Goal: Information Seeking & Learning: Learn about a topic

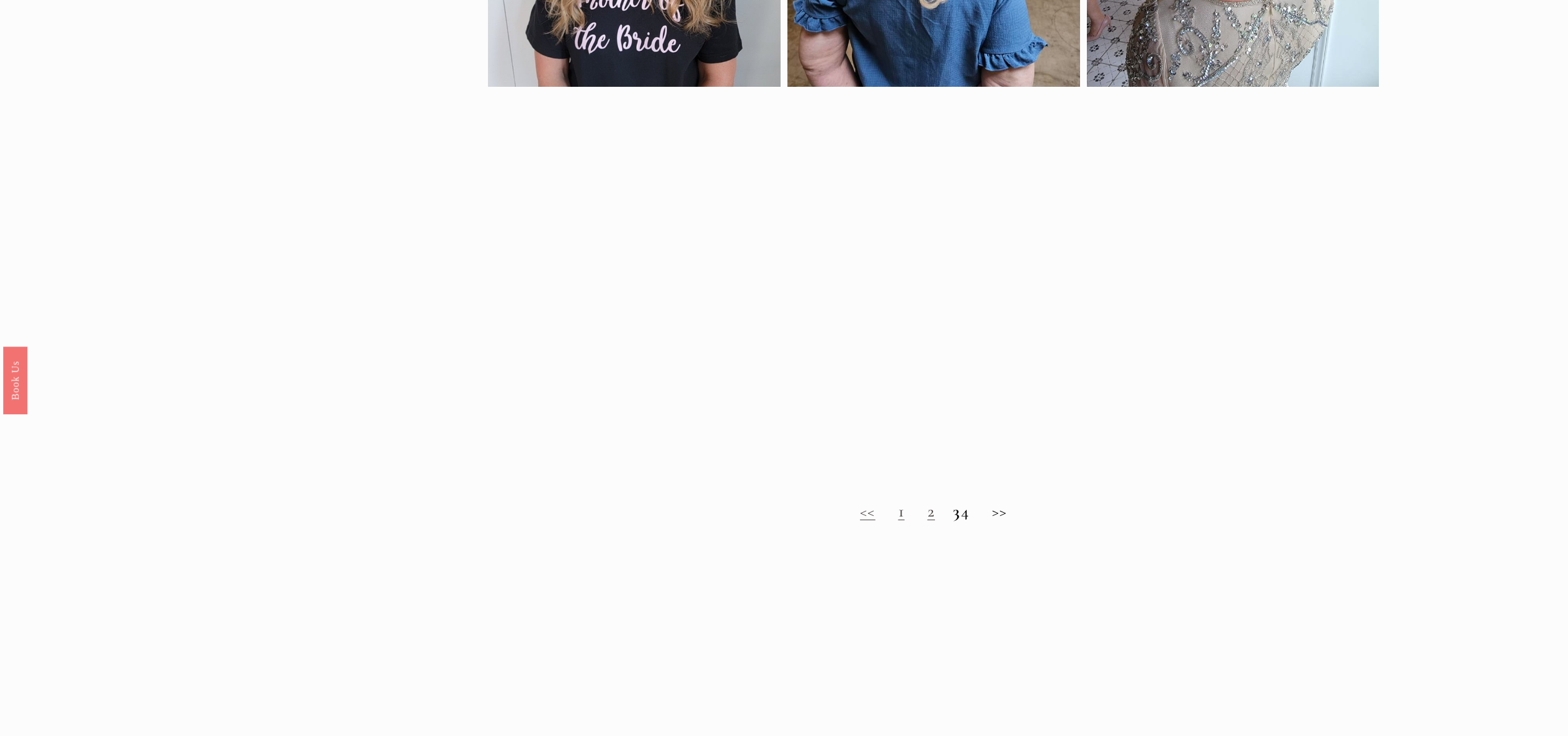
scroll to position [1092, 0]
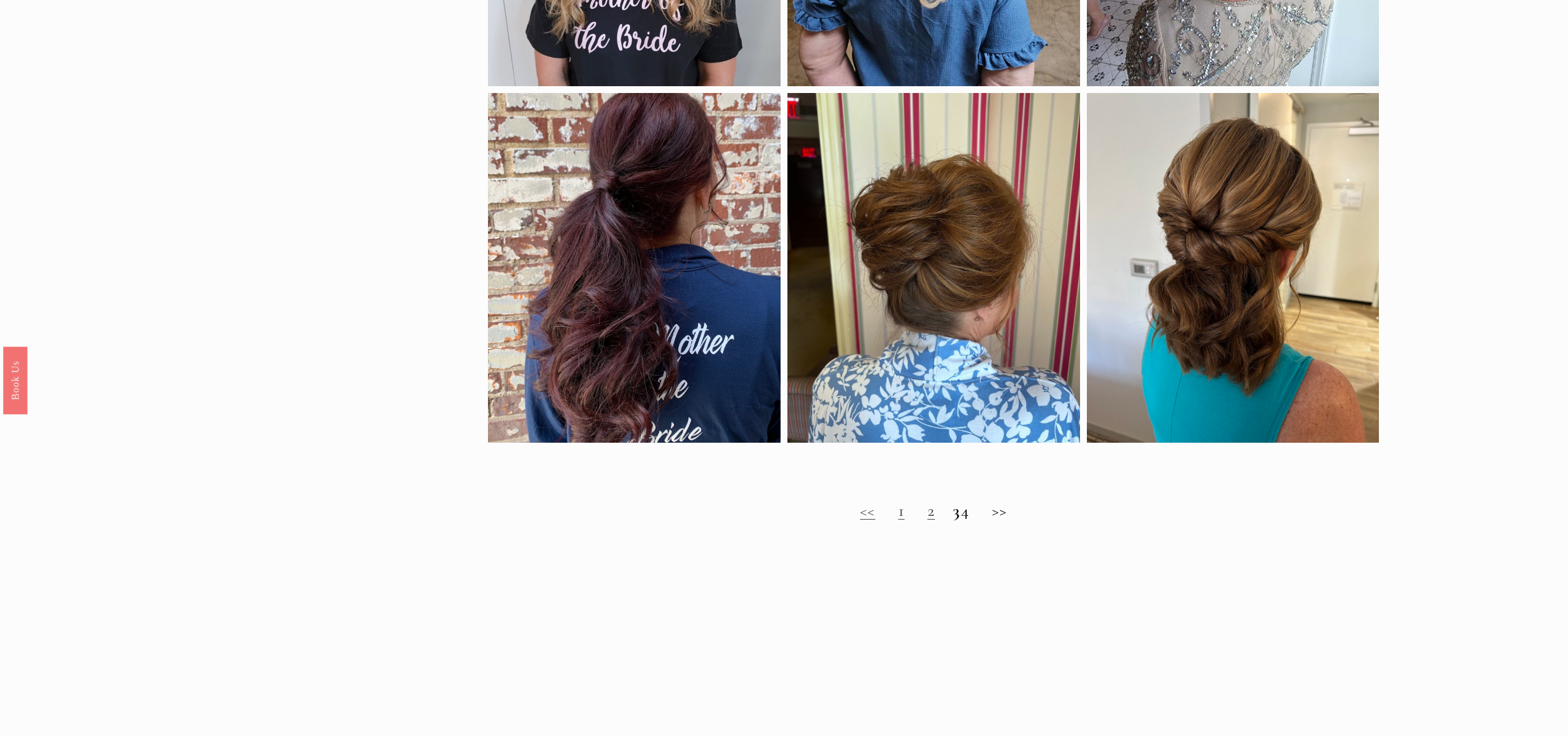
click at [928, 513] on link "2" at bounding box center [931, 510] width 7 height 21
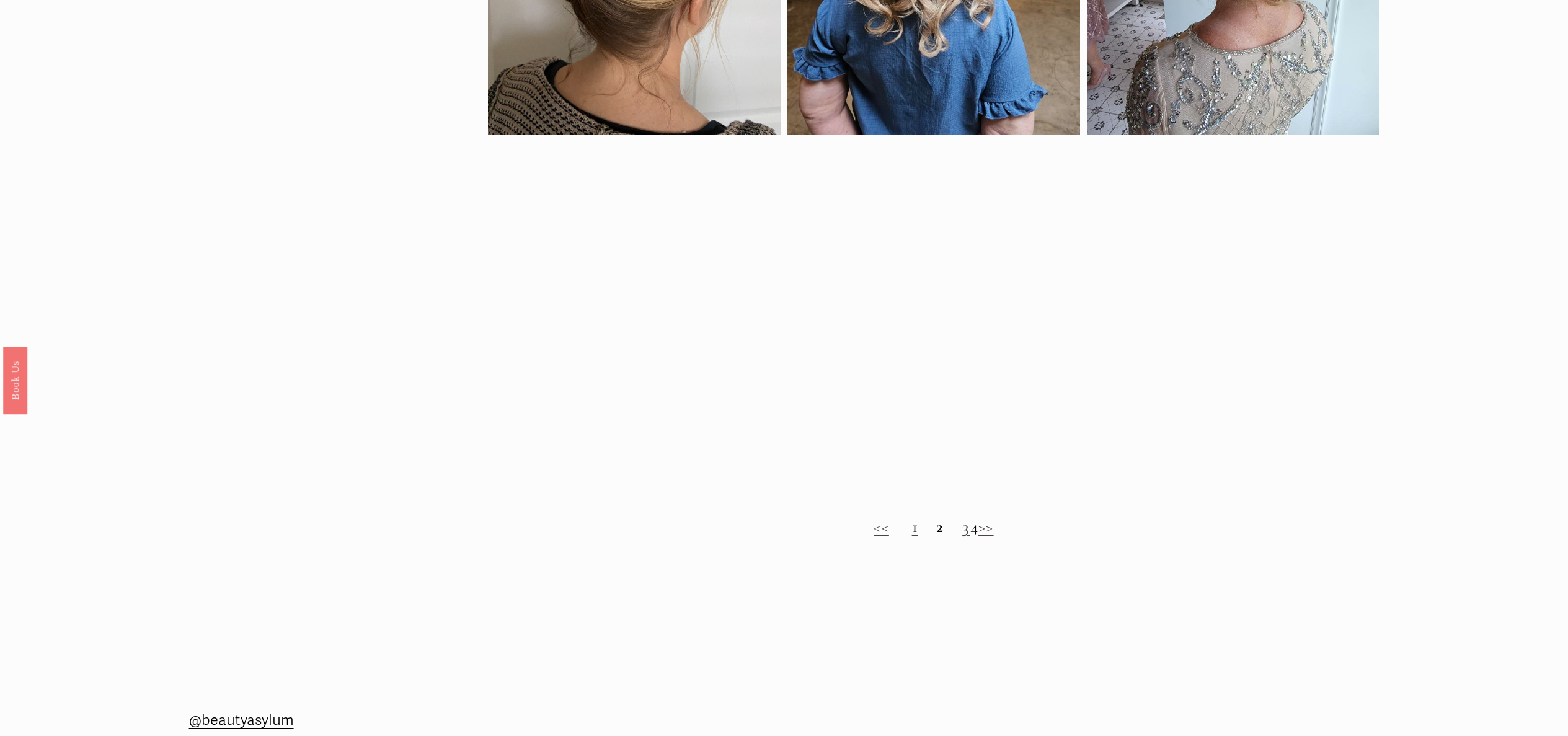
scroll to position [1116, 0]
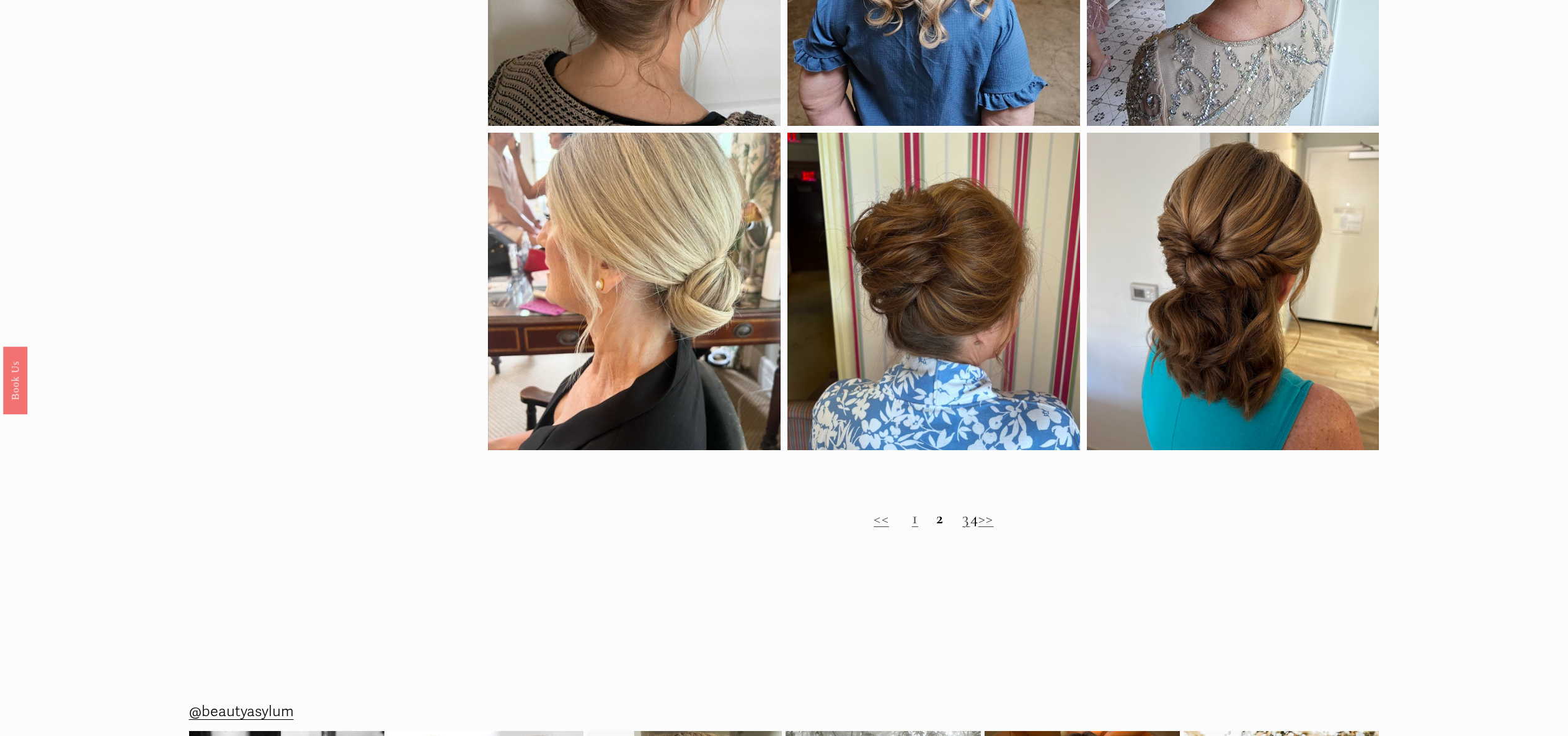
click at [962, 520] on link "3" at bounding box center [965, 518] width 7 height 21
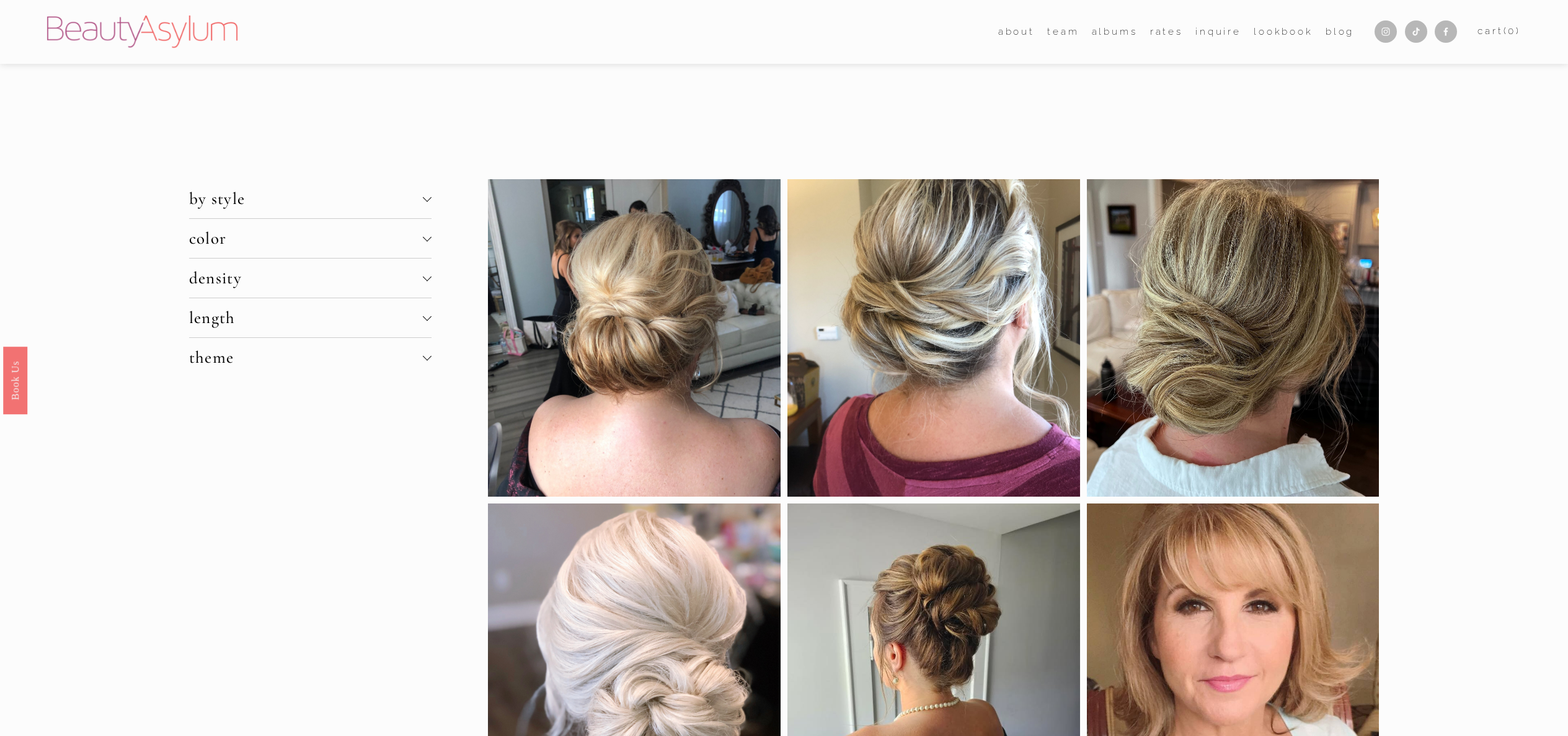
click at [428, 358] on div at bounding box center [427, 356] width 8 height 8
click at [428, 316] on div at bounding box center [427, 316] width 8 height 8
click at [204, 377] on link "short hair" at bounding box center [212, 376] width 45 height 13
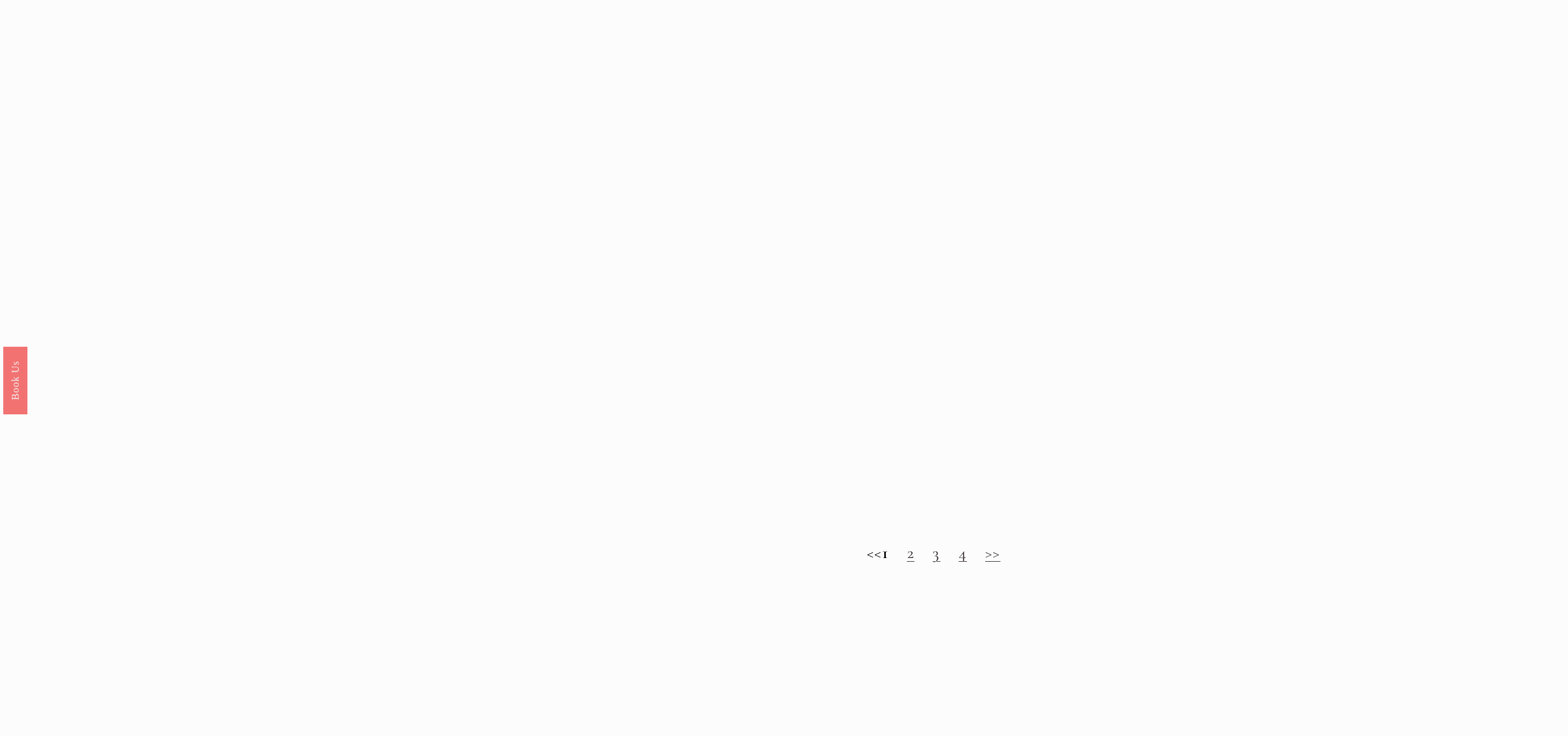
scroll to position [1439, 0]
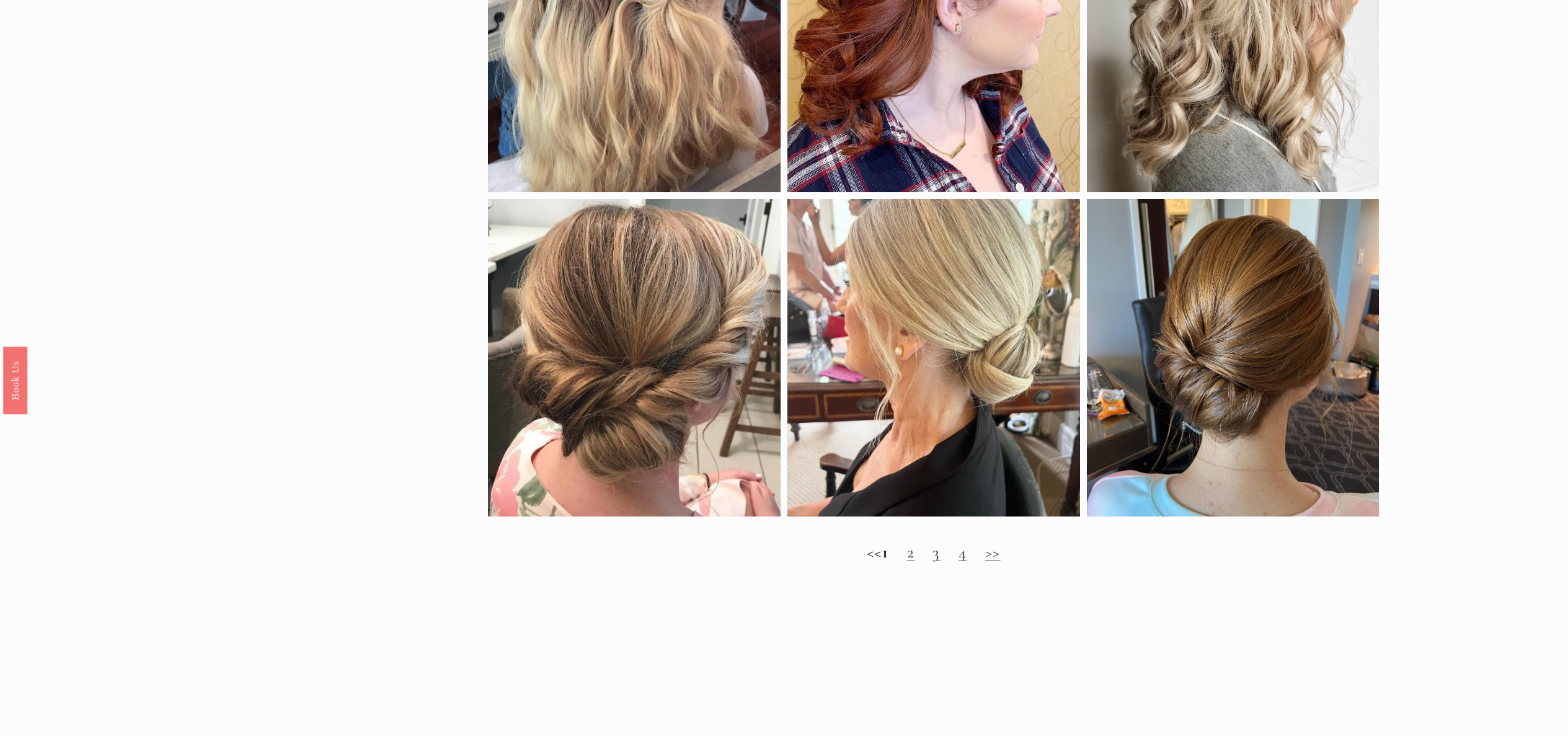
click at [967, 554] on link "4" at bounding box center [963, 552] width 8 height 21
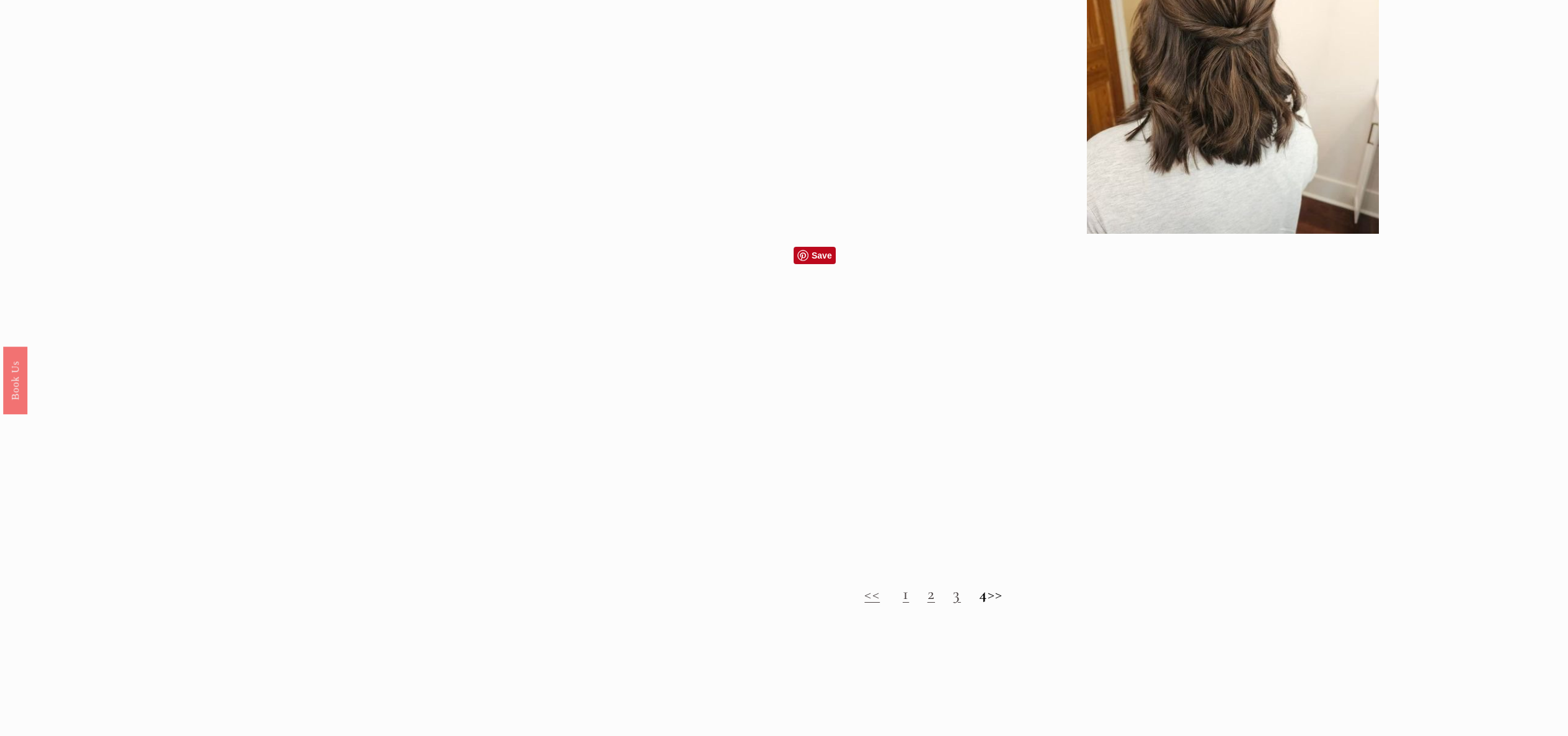
scroll to position [1265, 0]
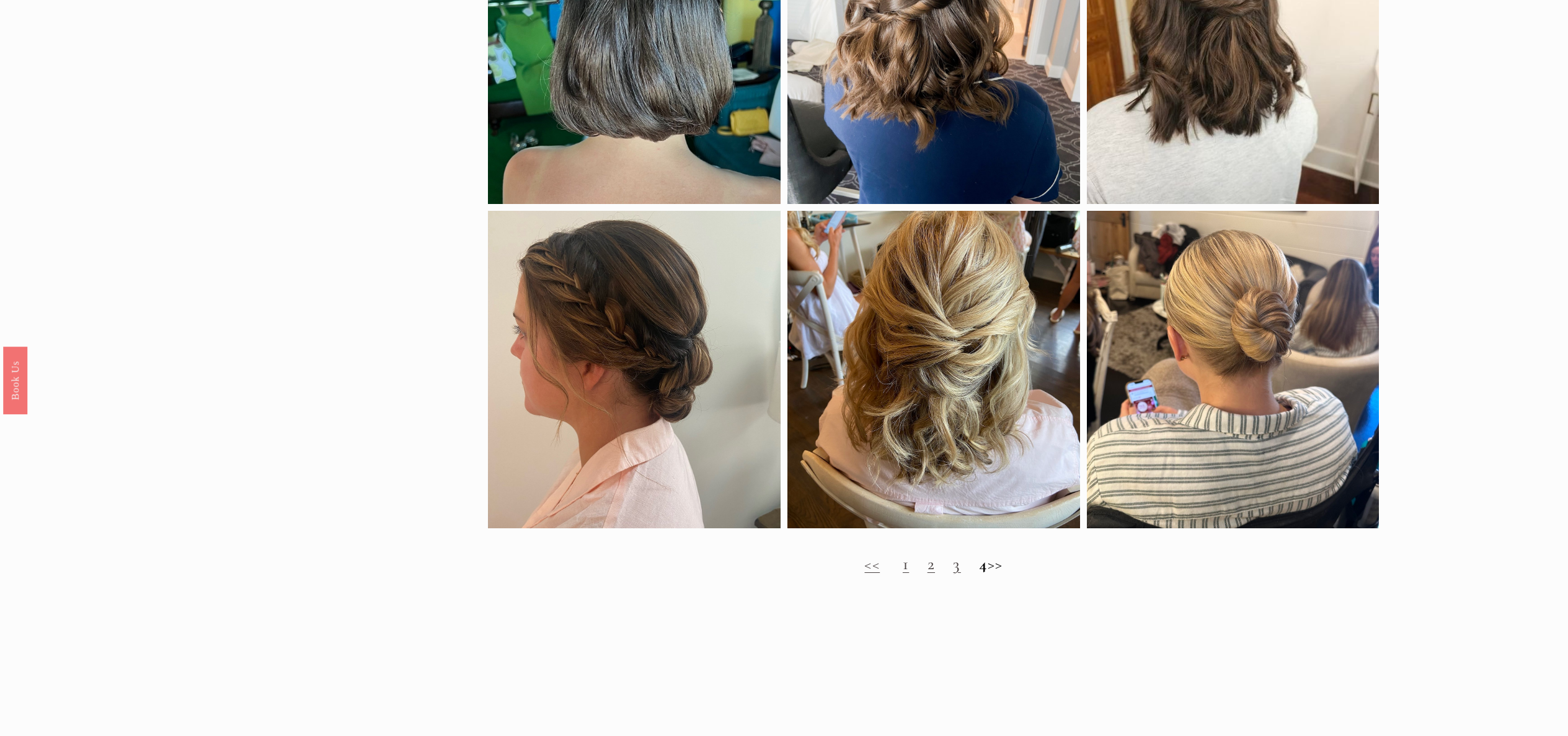
click at [1003, 566] on h2 "<< 1 2 3 4 >>" at bounding box center [933, 564] width 891 height 20
click at [1005, 564] on h2 "<< 1 2 3 4 >>" at bounding box center [933, 564] width 891 height 20
